Goal: Task Accomplishment & Management: Complete application form

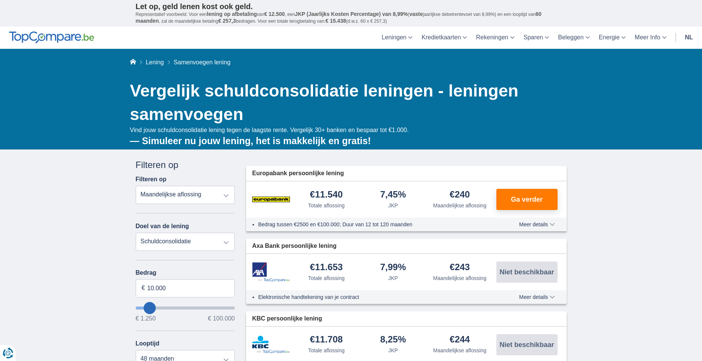
drag, startPoint x: 0, startPoint y: 0, endPoint x: 186, endPoint y: 194, distance: 268.5
click at [186, 194] on select "Totale aflossing JKP Maandelijkse aflossing" at bounding box center [185, 195] width 99 height 18
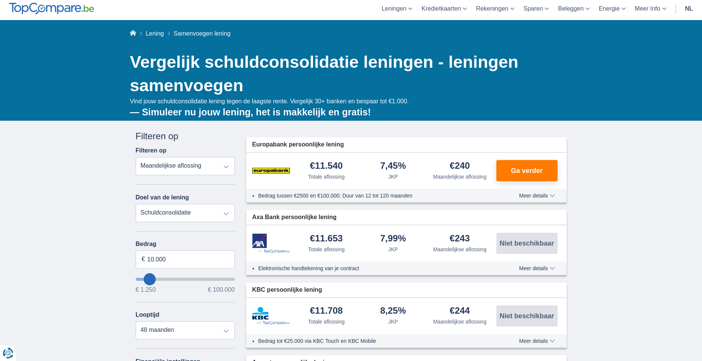
scroll to position [76, 0]
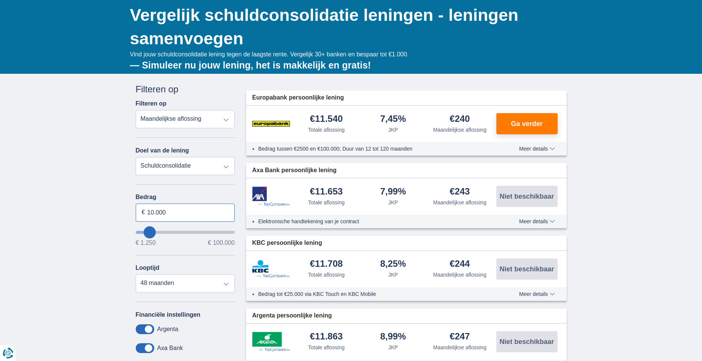
drag, startPoint x: 168, startPoint y: 212, endPoint x: 145, endPoint y: 212, distance: 23.4
click at [145, 212] on div "10.000 €" at bounding box center [185, 212] width 99 height 18
type input "46.000"
type input "46250"
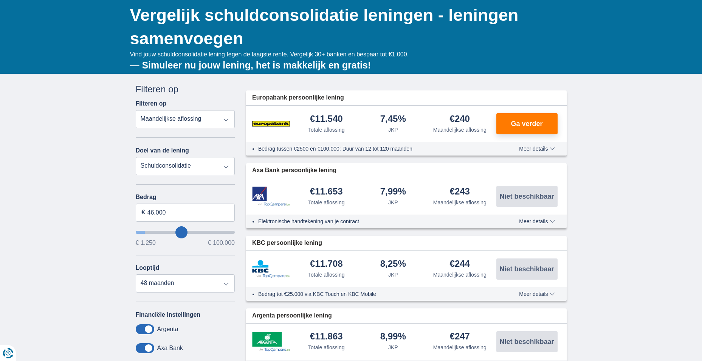
select select "120"
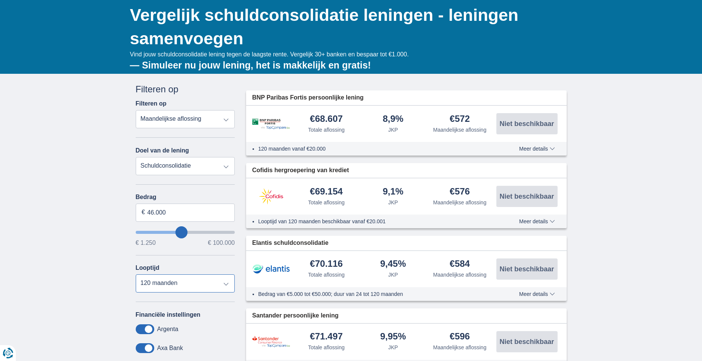
click at [178, 281] on select "12 maanden 18 maanden 24 maanden 30 maanden 36 maanden 42 maanden 48 maanden 60…" at bounding box center [185, 283] width 99 height 18
click at [136, 274] on select "12 maanden 18 maanden 24 maanden 30 maanden 36 maanden 42 maanden 48 maanden 60…" at bounding box center [185, 283] width 99 height 18
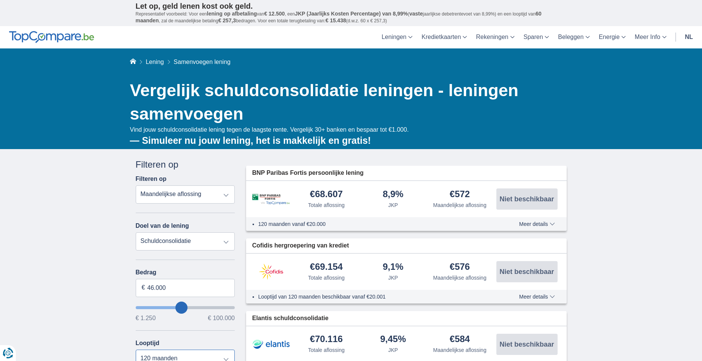
scroll to position [0, 0]
